Goal: Task Accomplishment & Management: Use online tool/utility

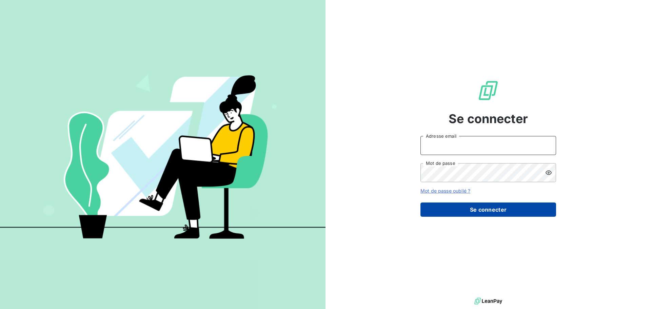
type input "[EMAIL_ADDRESS][PERSON_NAME][DOMAIN_NAME]"
click at [483, 210] on button "Se connecter" at bounding box center [488, 209] width 136 height 14
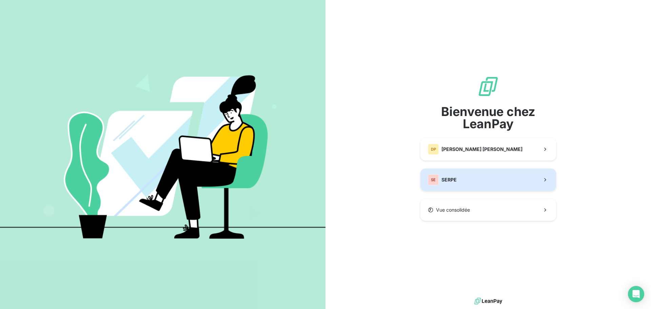
click at [464, 171] on button "SE SERPE" at bounding box center [488, 179] width 136 height 22
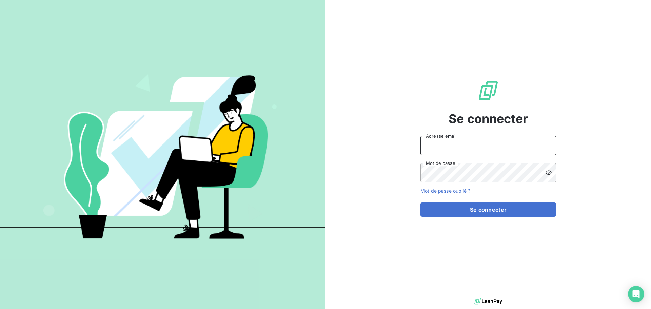
type input "[EMAIL_ADDRESS][PERSON_NAME][DOMAIN_NAME]"
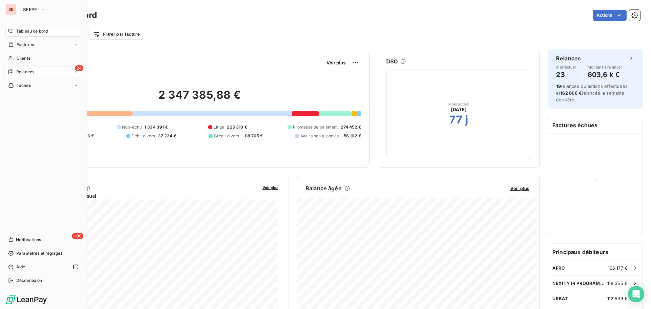
click at [23, 72] on span "Relances" at bounding box center [25, 72] width 18 height 6
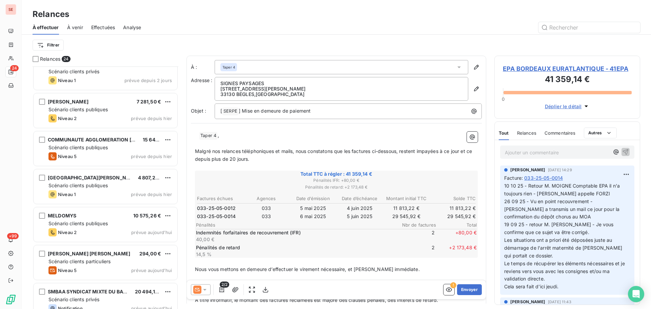
scroll to position [633, 0]
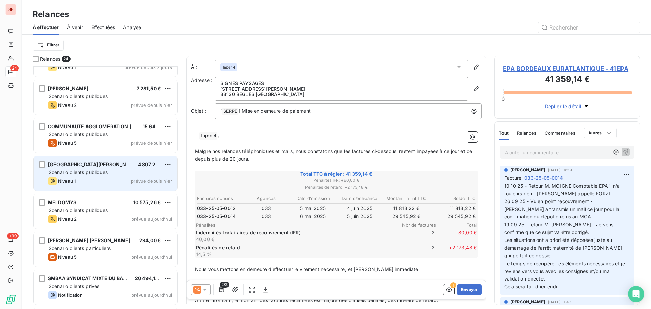
click at [143, 171] on div "Scénario clients publiques" at bounding box center [109, 172] width 123 height 7
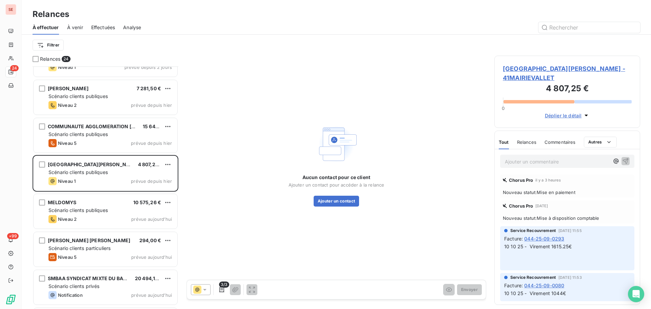
click at [508, 69] on span "[GEOGRAPHIC_DATA][PERSON_NAME] - 41MAIRIEVALLET" at bounding box center [567, 73] width 129 height 18
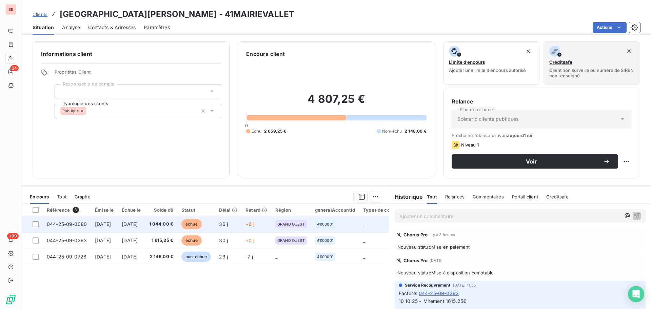
click at [173, 226] on td "1 044,00 €" at bounding box center [161, 224] width 33 height 16
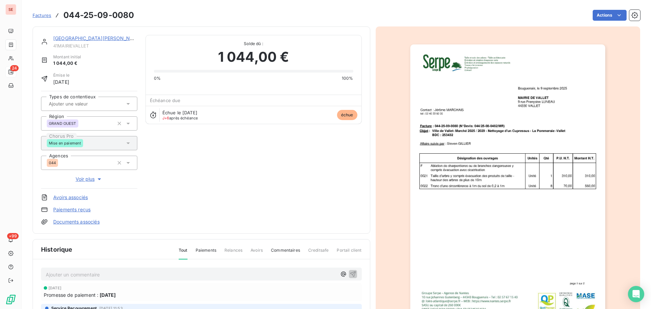
click at [83, 37] on link "[GEOGRAPHIC_DATA][PERSON_NAME]" at bounding box center [97, 38] width 89 height 6
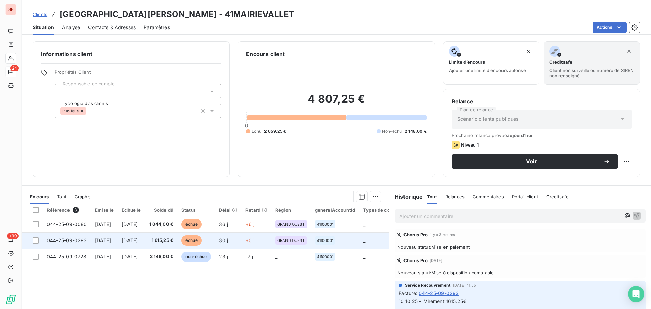
click at [77, 226] on span "044-25-09-0293" at bounding box center [67, 240] width 40 height 6
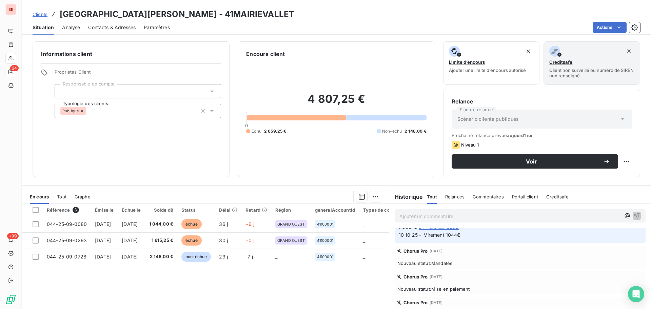
scroll to position [90, 0]
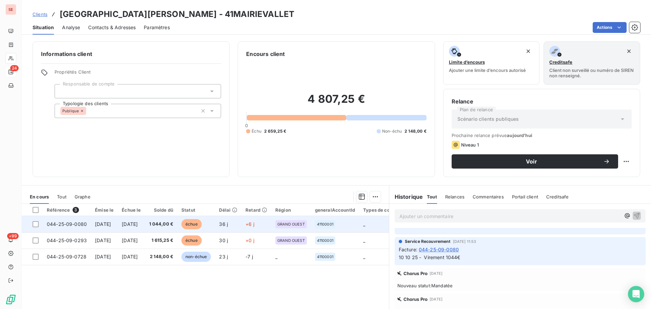
click at [138, 223] on span "[DATE]" at bounding box center [130, 224] width 16 height 6
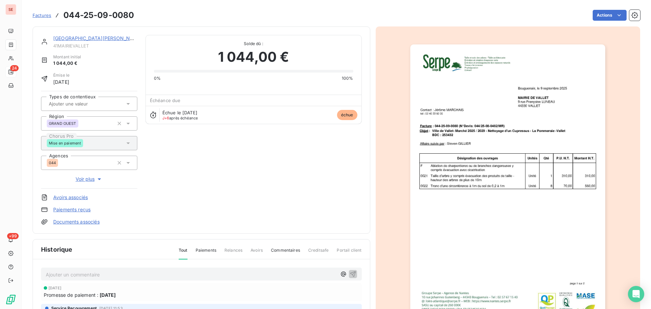
click at [76, 39] on link "[GEOGRAPHIC_DATA][PERSON_NAME]" at bounding box center [97, 38] width 89 height 6
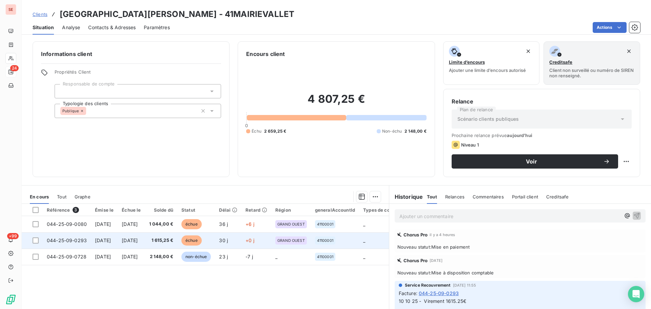
click at [145, 226] on td "[DATE]" at bounding box center [131, 240] width 27 height 16
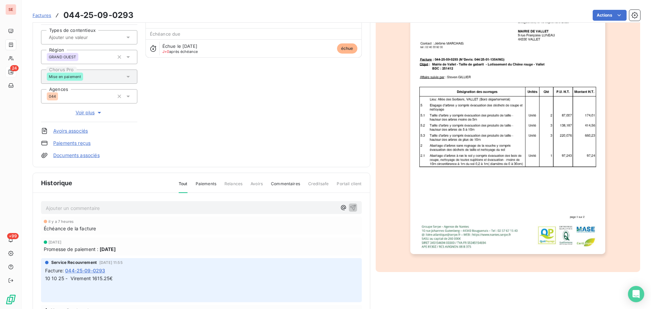
scroll to position [99, 0]
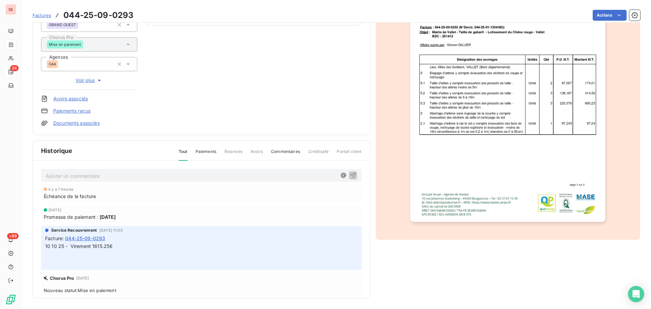
click at [108, 226] on span "10 10 25 - Virement 1615.25€" at bounding box center [78, 246] width 67 height 6
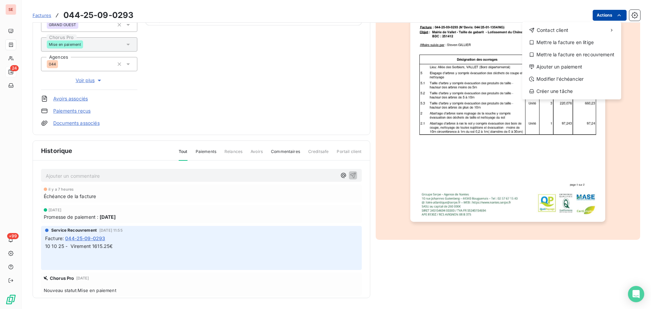
click at [508, 12] on html "SE 24 +99 Factures [PHONE_NUMBER] Actions Contact client Mettre la facture en l…" at bounding box center [325, 154] width 651 height 309
click at [508, 68] on div "Ajouter un paiement" at bounding box center [572, 66] width 94 height 11
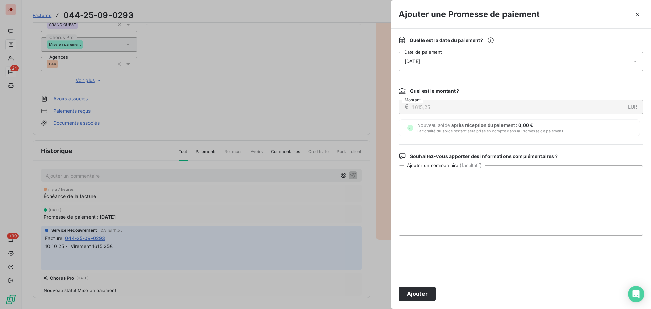
click at [508, 64] on div "[DATE]" at bounding box center [521, 61] width 244 height 19
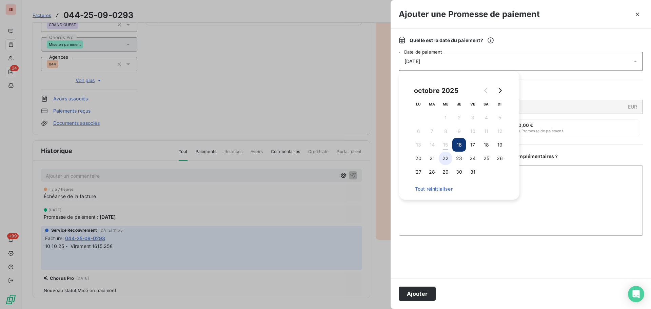
click at [448, 159] on button "22" at bounding box center [446, 159] width 14 height 14
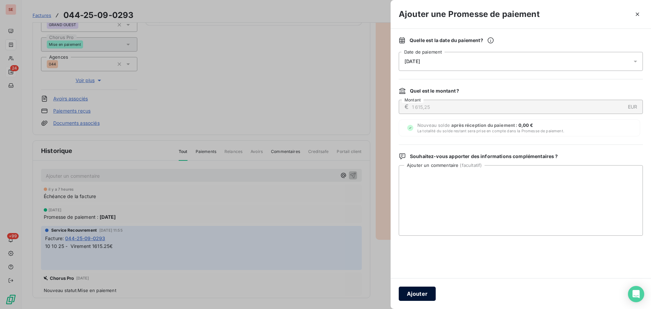
click at [416, 226] on button "Ajouter" at bounding box center [417, 293] width 37 height 14
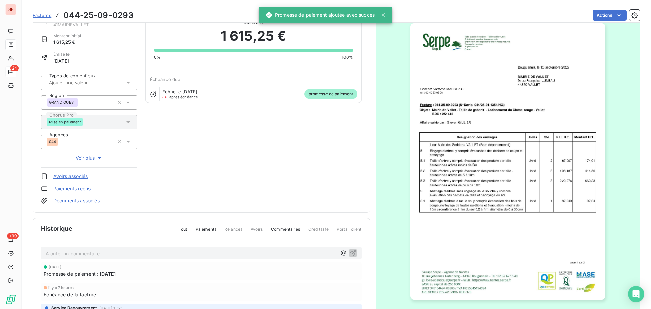
scroll to position [8, 0]
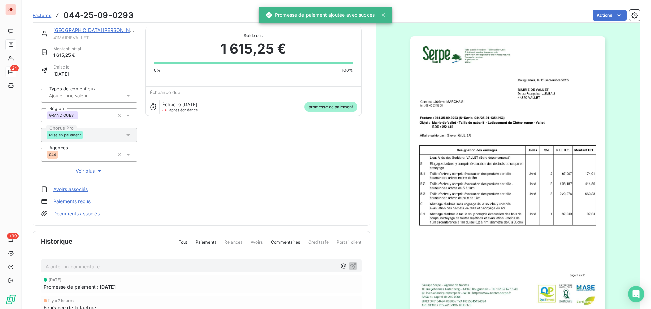
click at [89, 31] on link "[GEOGRAPHIC_DATA][PERSON_NAME]" at bounding box center [97, 30] width 89 height 6
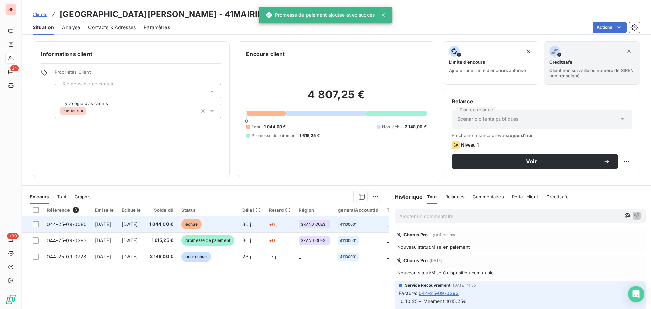
click at [174, 226] on td "1 044,00 €" at bounding box center [161, 224] width 33 height 16
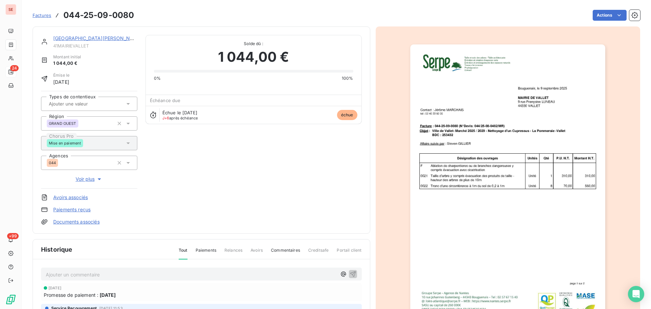
click at [508, 11] on html "SE 24 +99 Factures 044-25-09-0080 Actions MAIRIE [PERSON_NAME] 41MAIRIEVALLET M…" at bounding box center [325, 154] width 651 height 309
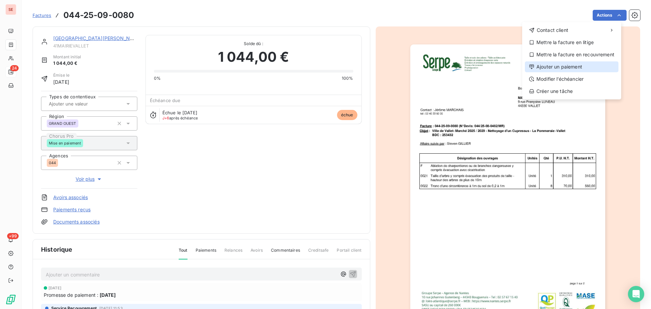
click at [508, 66] on div "Ajouter un paiement" at bounding box center [572, 66] width 94 height 11
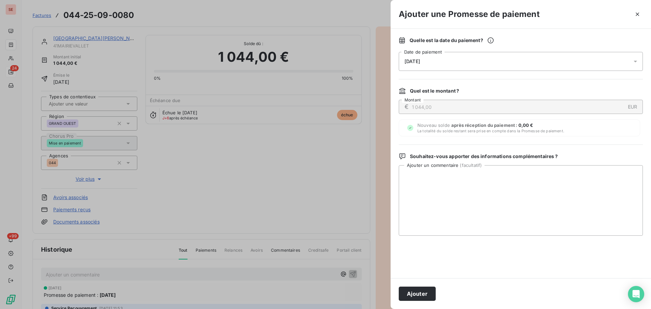
click at [460, 64] on div "[DATE]" at bounding box center [521, 61] width 244 height 19
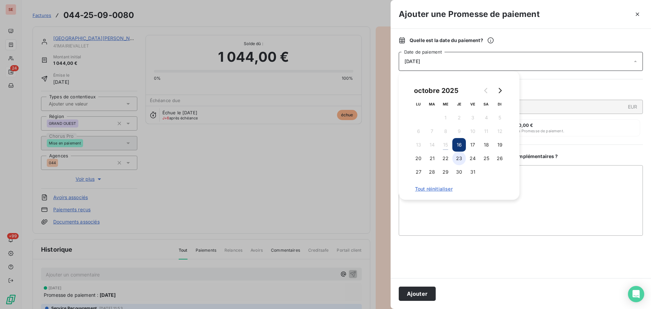
click at [460, 160] on button "23" at bounding box center [459, 159] width 14 height 14
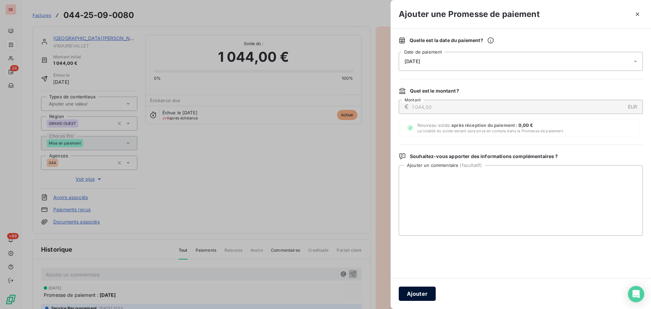
click at [420, 226] on button "Ajouter" at bounding box center [417, 293] width 37 height 14
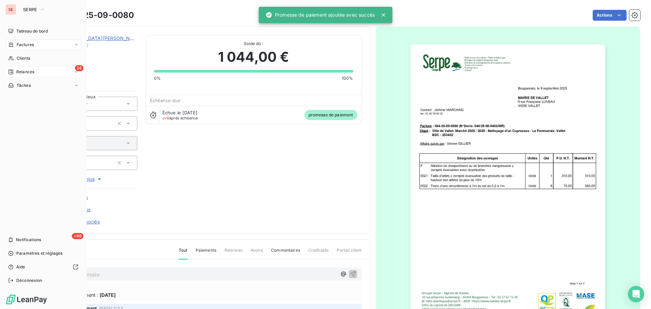
click at [26, 74] on span "Relances" at bounding box center [25, 72] width 18 height 6
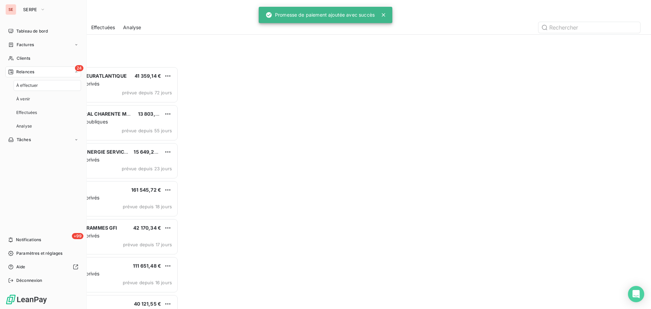
scroll to position [237, 141]
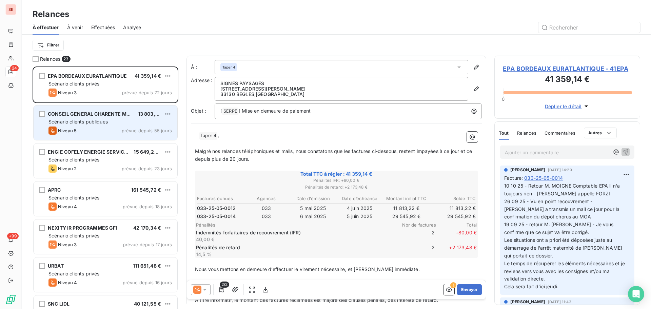
click at [122, 123] on div "Scénario clients publiques" at bounding box center [109, 121] width 123 height 7
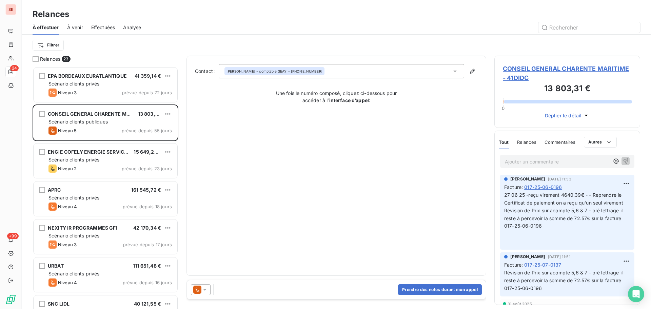
click at [508, 72] on span "CONSEIL GENERAL CHARENTE MARITIME - 41DIDC" at bounding box center [567, 73] width 129 height 18
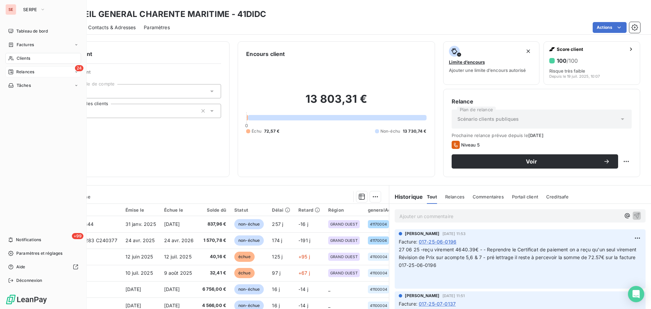
click at [24, 74] on span "Relances" at bounding box center [25, 72] width 18 height 6
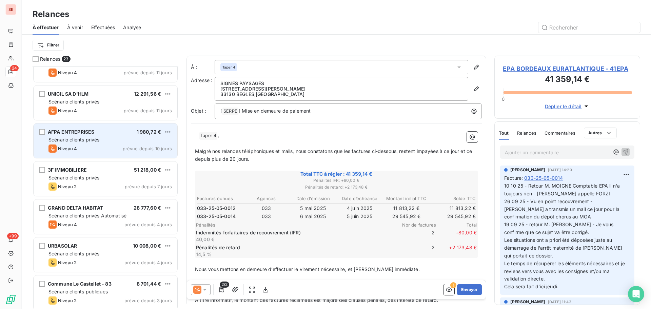
scroll to position [452, 0]
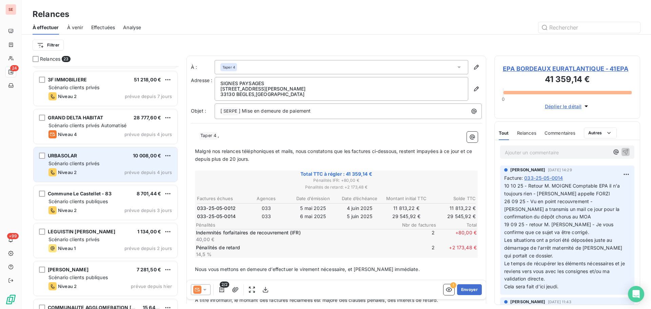
click at [96, 163] on span "Scénario clients privés" at bounding box center [73, 163] width 51 height 6
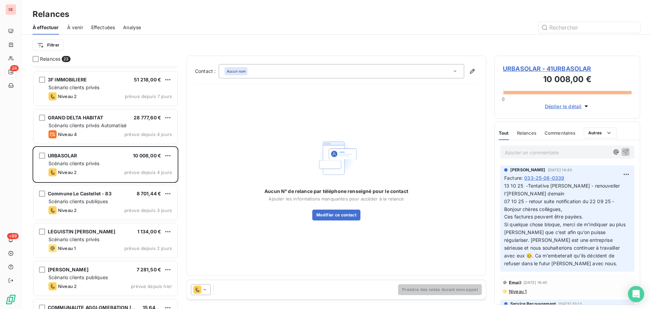
click at [508, 65] on span "URBASOLAR - 41URBASOLAR" at bounding box center [567, 68] width 129 height 9
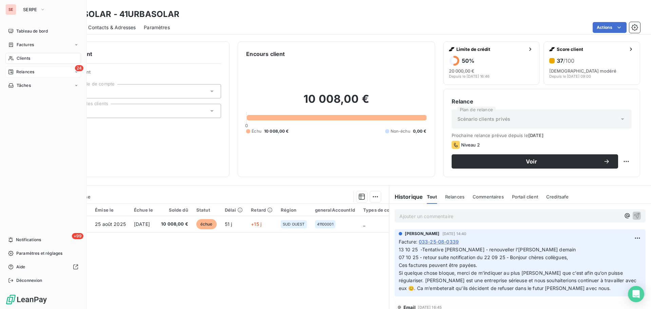
click at [17, 71] on span "Relances" at bounding box center [25, 72] width 18 height 6
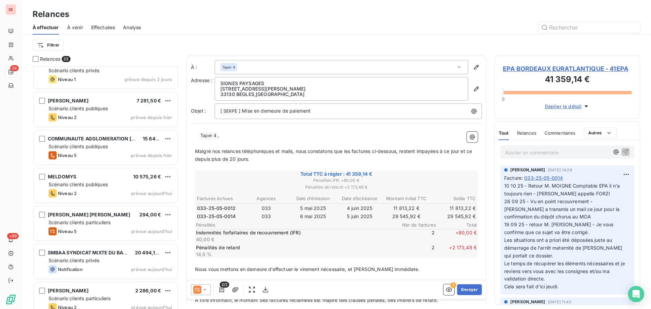
scroll to position [631, 0]
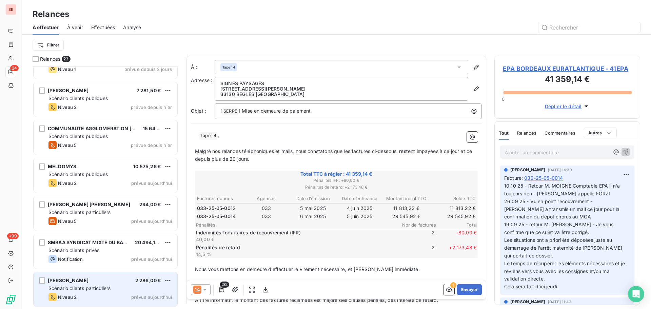
click at [114, 226] on div "Scénario clients particuliers" at bounding box center [109, 288] width 123 height 7
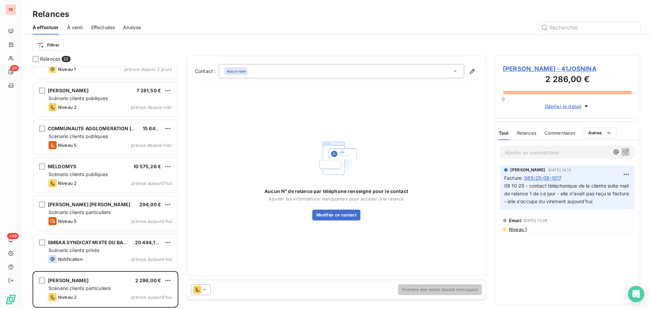
click at [508, 71] on span "[PERSON_NAME] - 41JOSNINA" at bounding box center [567, 68] width 129 height 9
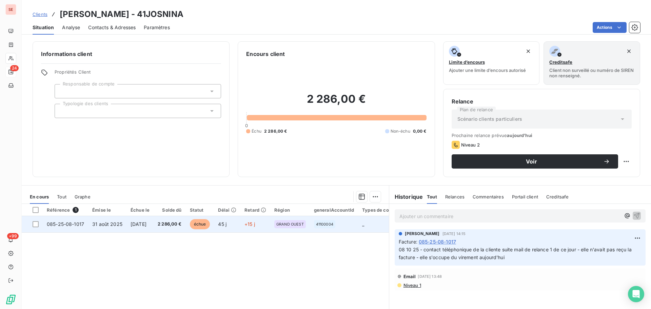
click at [152, 226] on td "[DATE]" at bounding box center [139, 224] width 27 height 16
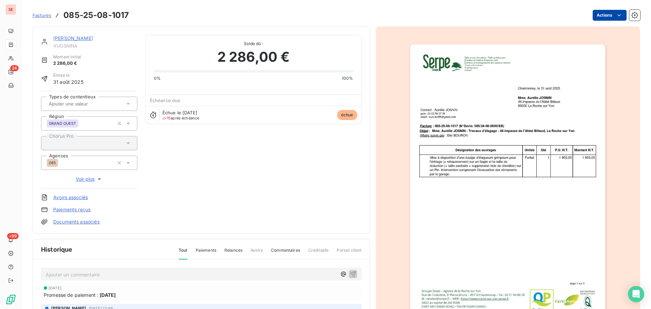
click at [508, 15] on html "SE 24 +99 Factures 085-25-08-1017 Actions JOSNIN Aurélie 41JOSNINA Montant init…" at bounding box center [325, 154] width 651 height 309
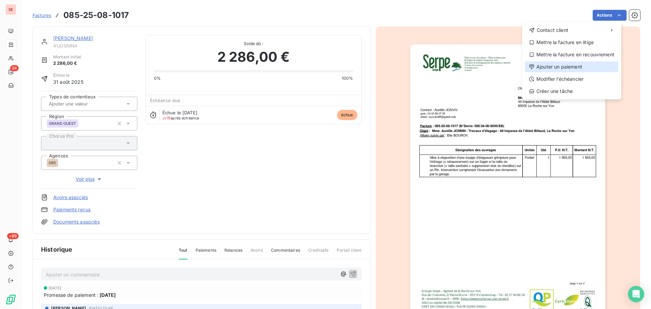
click at [508, 71] on div "Ajouter un paiement" at bounding box center [572, 66] width 94 height 11
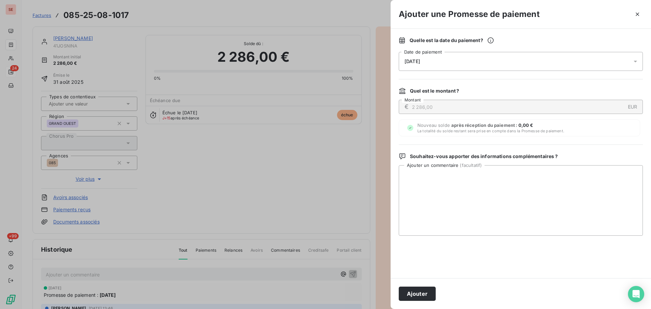
click at [445, 69] on div "[DATE]" at bounding box center [521, 61] width 244 height 19
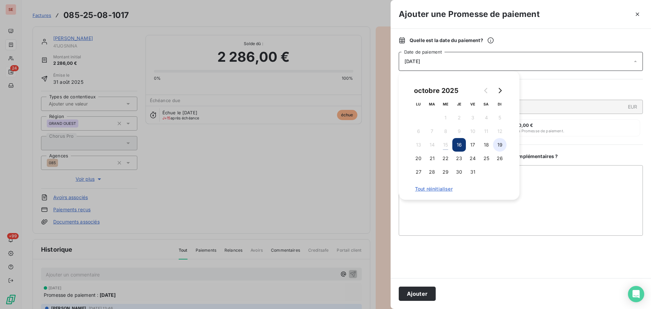
click at [501, 145] on button "19" at bounding box center [500, 145] width 14 height 14
click at [413, 226] on button "Ajouter" at bounding box center [417, 293] width 37 height 14
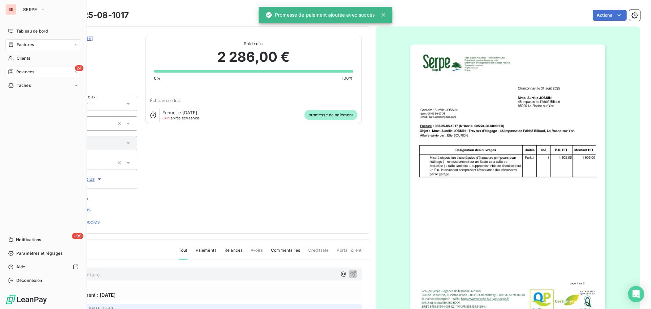
click at [33, 41] on div "Factures" at bounding box center [43, 44] width 76 height 11
click at [36, 44] on div "Factures" at bounding box center [43, 44] width 76 height 11
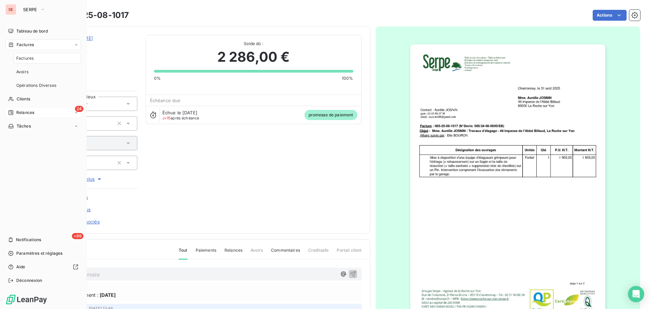
click at [39, 58] on div "Factures" at bounding box center [47, 58] width 67 height 11
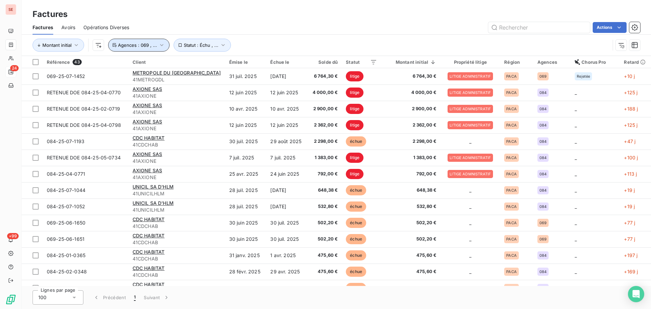
click at [149, 49] on button "Agences : 069 , ..." at bounding box center [138, 45] width 61 height 13
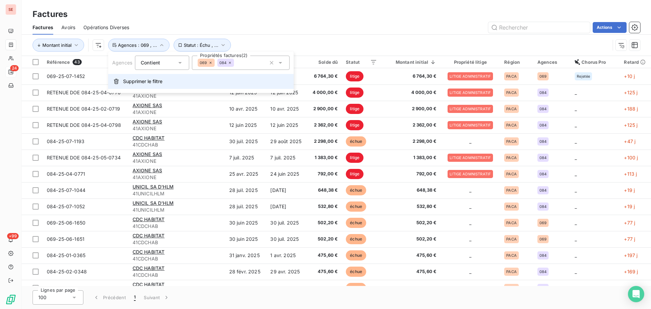
click at [151, 79] on span "Supprimer le filtre" at bounding box center [142, 81] width 39 height 7
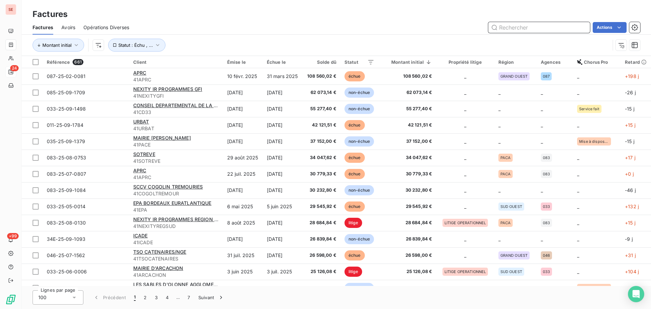
click at [508, 29] on input "text" at bounding box center [539, 27] width 102 height 11
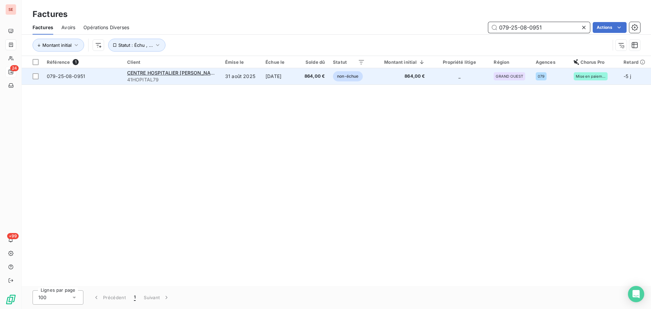
type input "079-25-08-0951"
click at [160, 80] on span "41HOPITAL79" at bounding box center [172, 79] width 90 height 7
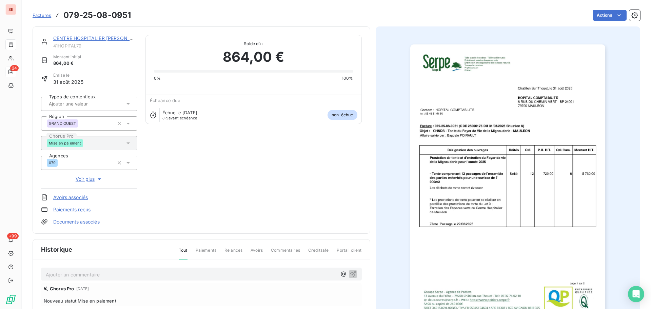
click at [93, 226] on p "Ajouter un commentaire ﻿" at bounding box center [191, 274] width 291 height 8
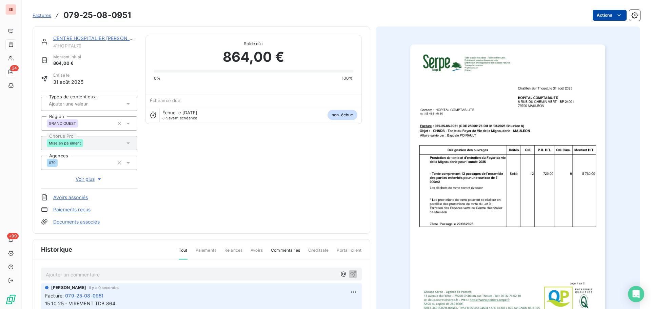
click at [508, 11] on html "SE 24 +99 Factures 079-25-08-0951 Actions CENTRE HOSPITALIER [PERSON_NAME] 41HO…" at bounding box center [325, 154] width 651 height 309
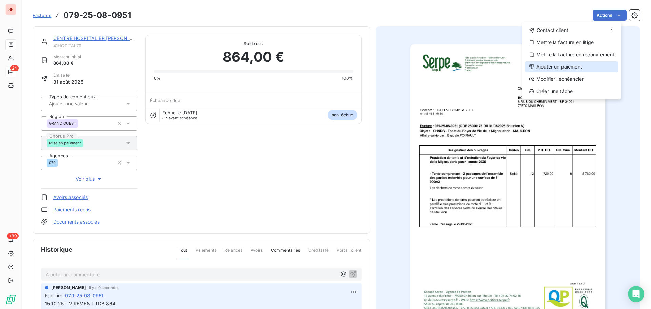
click at [508, 68] on div "Ajouter un paiement" at bounding box center [572, 66] width 94 height 11
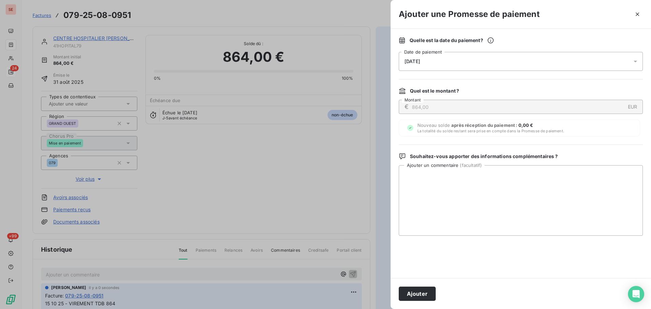
click at [508, 64] on div "[DATE]" at bounding box center [521, 61] width 244 height 19
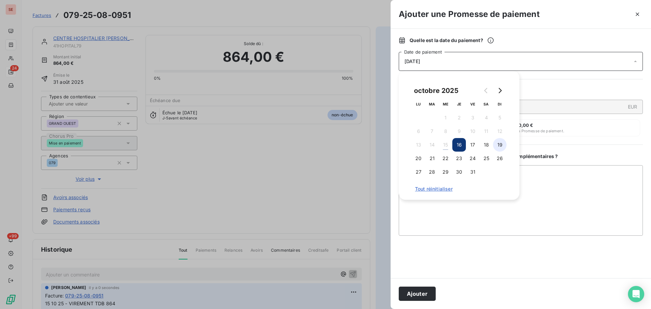
click at [502, 146] on button "19" at bounding box center [500, 145] width 14 height 14
click at [428, 160] on button "21" at bounding box center [432, 159] width 14 height 14
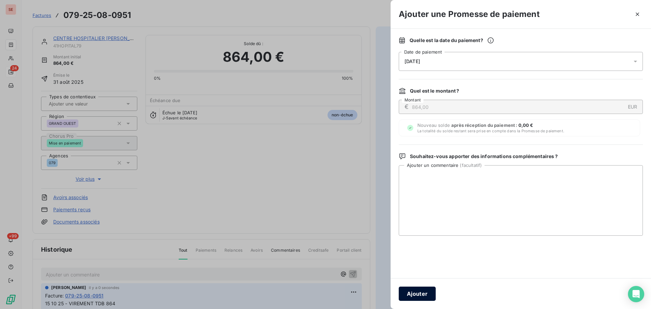
click at [420, 226] on button "Ajouter" at bounding box center [417, 293] width 37 height 14
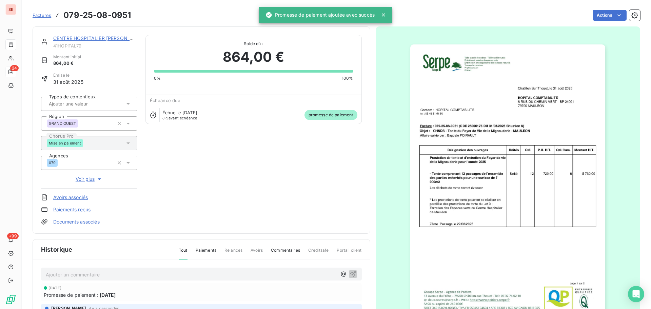
click at [93, 35] on link "CENTRE HOSPITALIER [PERSON_NAME][GEOGRAPHIC_DATA]" at bounding box center [124, 38] width 142 height 6
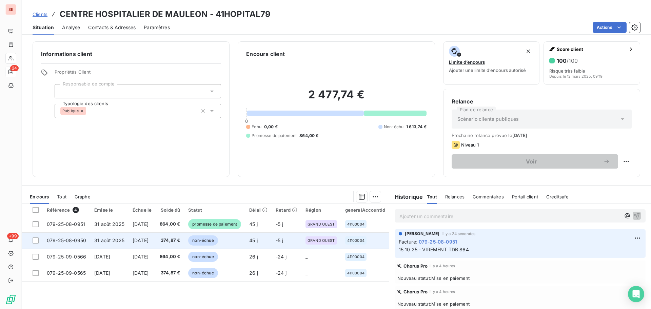
click at [146, 226] on span "[DATE]" at bounding box center [141, 240] width 16 height 6
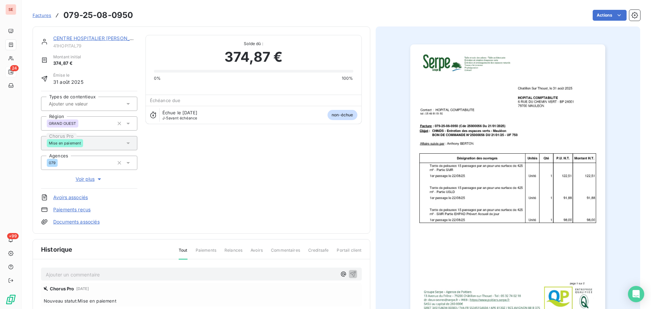
click at [122, 226] on p "Ajouter un commentaire ﻿" at bounding box center [191, 274] width 291 height 8
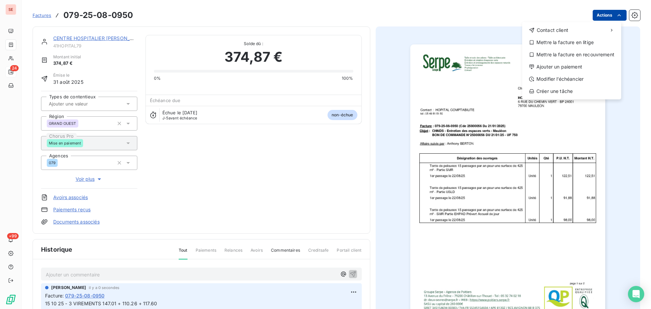
click at [508, 14] on html "SE 24 +99 Factures [PHONE_NUMBER] Actions Contact client Mettre la facture en l…" at bounding box center [325, 154] width 651 height 309
click at [508, 67] on div "Ajouter un paiement" at bounding box center [572, 66] width 94 height 11
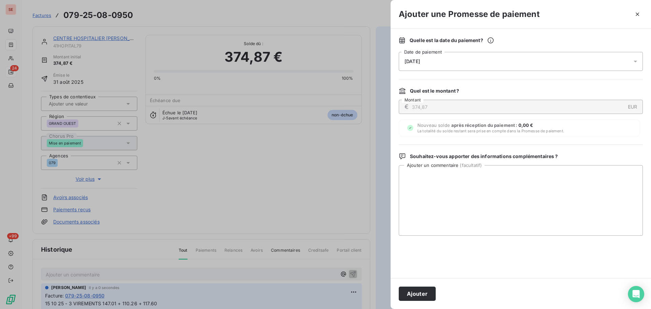
click at [491, 63] on div "[DATE]" at bounding box center [521, 61] width 244 height 19
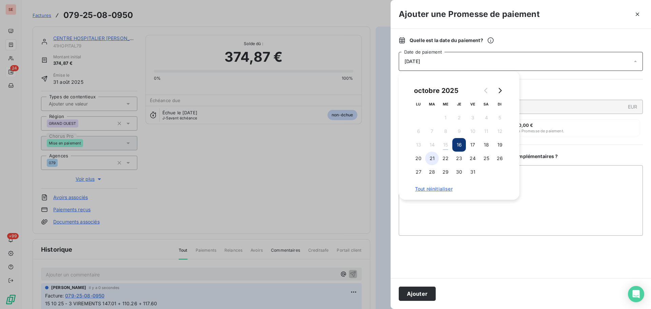
click at [434, 159] on button "21" at bounding box center [432, 159] width 14 height 14
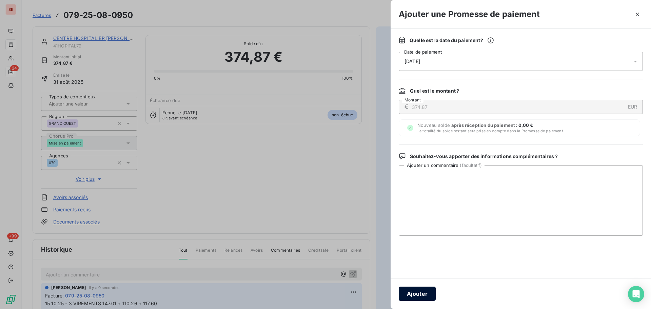
click at [427, 226] on button "Ajouter" at bounding box center [417, 293] width 37 height 14
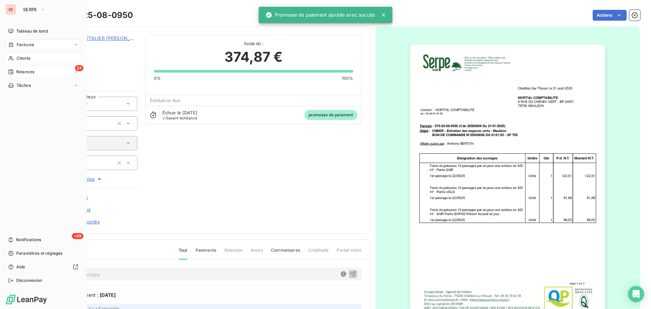
click at [17, 59] on span "Clients" at bounding box center [24, 58] width 14 height 6
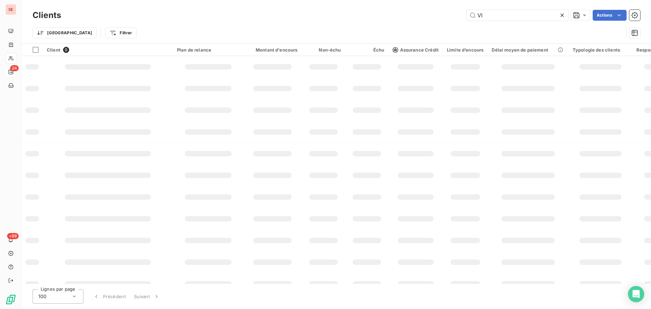
type input "V"
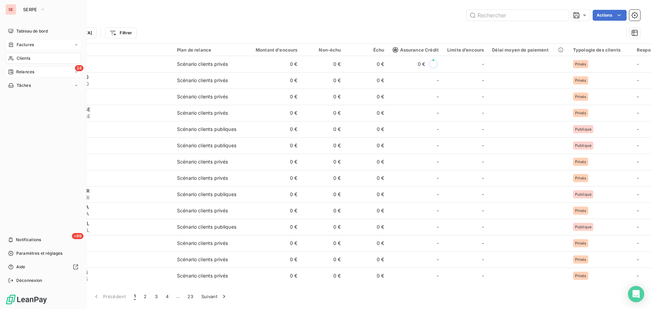
click at [20, 41] on div "Factures" at bounding box center [43, 44] width 76 height 11
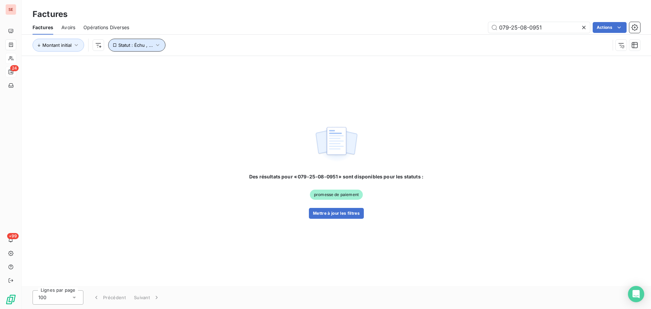
click at [136, 44] on span "Statut : Échu , ..." at bounding box center [135, 44] width 35 height 5
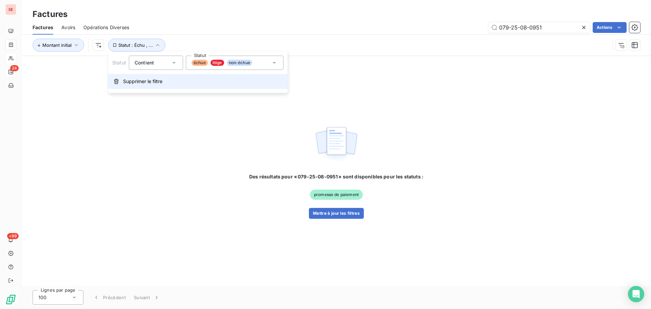
click at [140, 81] on span "Supprimer le filtre" at bounding box center [142, 81] width 39 height 7
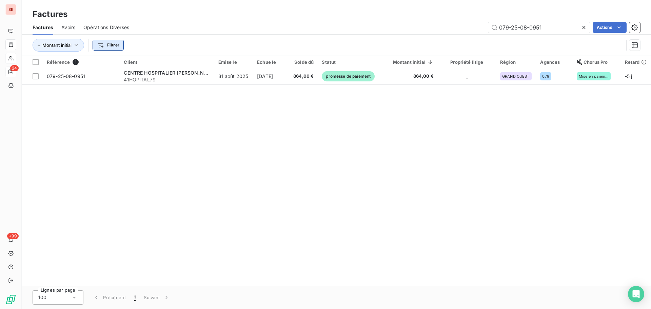
click at [107, 44] on html "SE 24 +99 Factures Factures Avoirs Opérations Diverses 079-25-08-0951 Actions M…" at bounding box center [325, 154] width 651 height 309
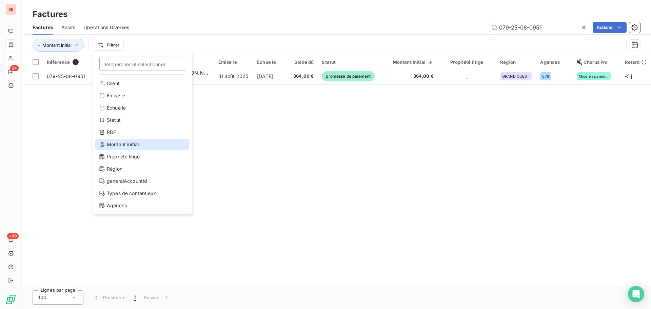
click at [117, 143] on div "Montant initial" at bounding box center [142, 144] width 94 height 11
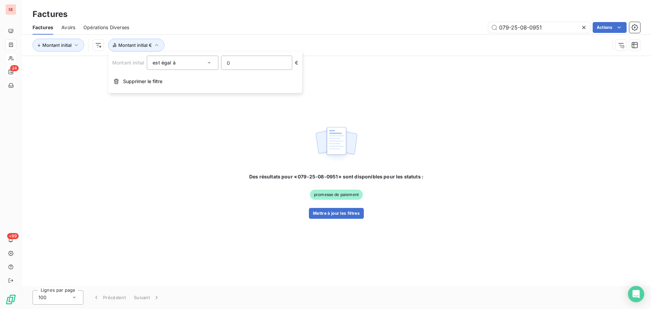
drag, startPoint x: 228, startPoint y: 64, endPoint x: 208, endPoint y: 67, distance: 19.5
click at [208, 67] on div "Montant initial est égal à 0 €" at bounding box center [205, 63] width 186 height 14
drag, startPoint x: 243, startPoint y: 60, endPoint x: 202, endPoint y: 60, distance: 40.7
click at [202, 60] on div "Montant initial est égal à 0 €" at bounding box center [205, 63] width 186 height 14
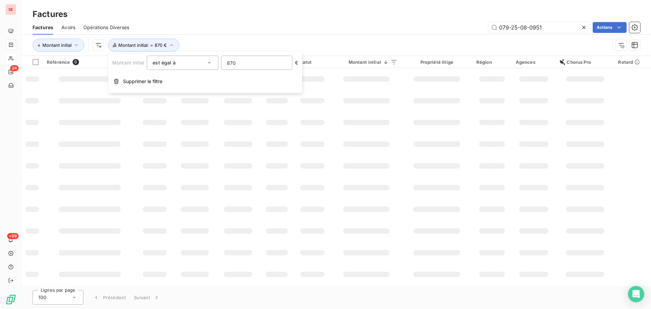
type input "870"
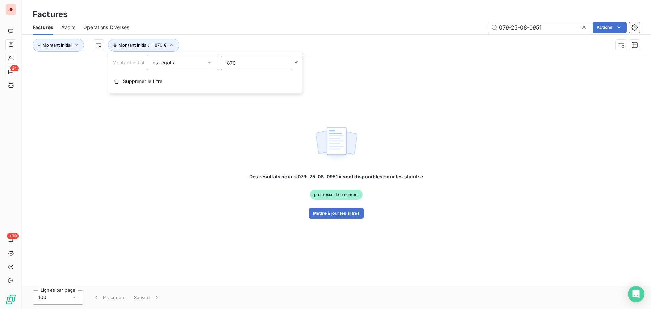
click at [508, 31] on icon at bounding box center [583, 27] width 7 height 7
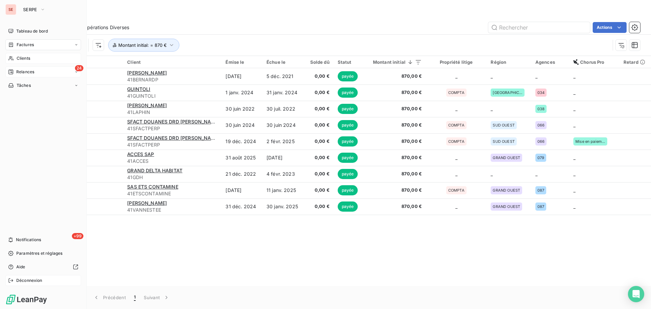
click at [29, 226] on div "Déconnexion" at bounding box center [43, 280] width 76 height 11
